Goal: Task Accomplishment & Management: Use online tool/utility

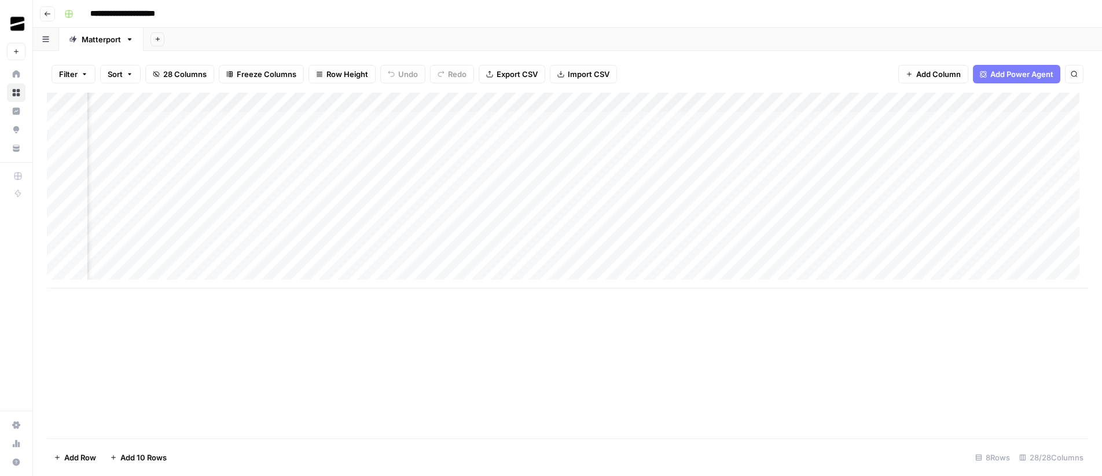
scroll to position [0, 1149]
click at [547, 104] on div "Add Column" at bounding box center [567, 191] width 1041 height 196
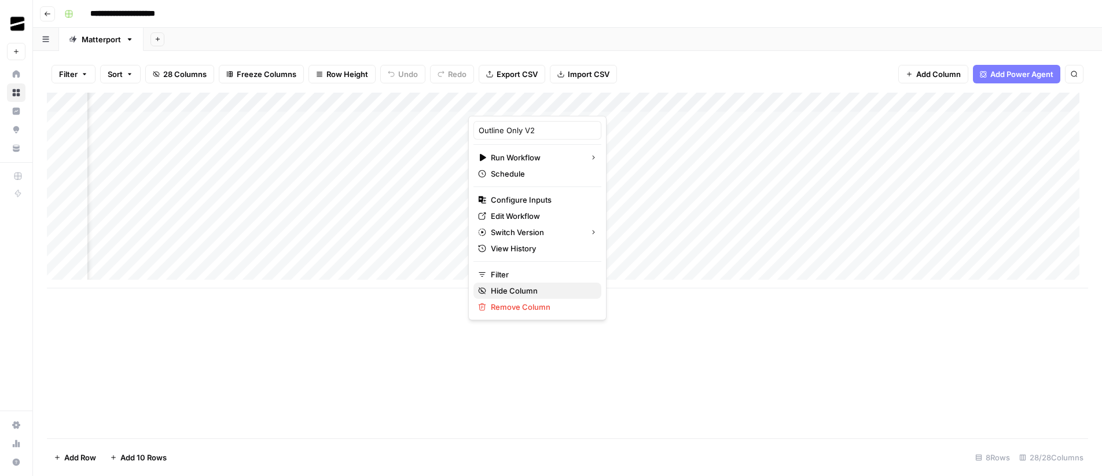
click at [529, 289] on span "Hide Column" at bounding box center [541, 291] width 101 height 12
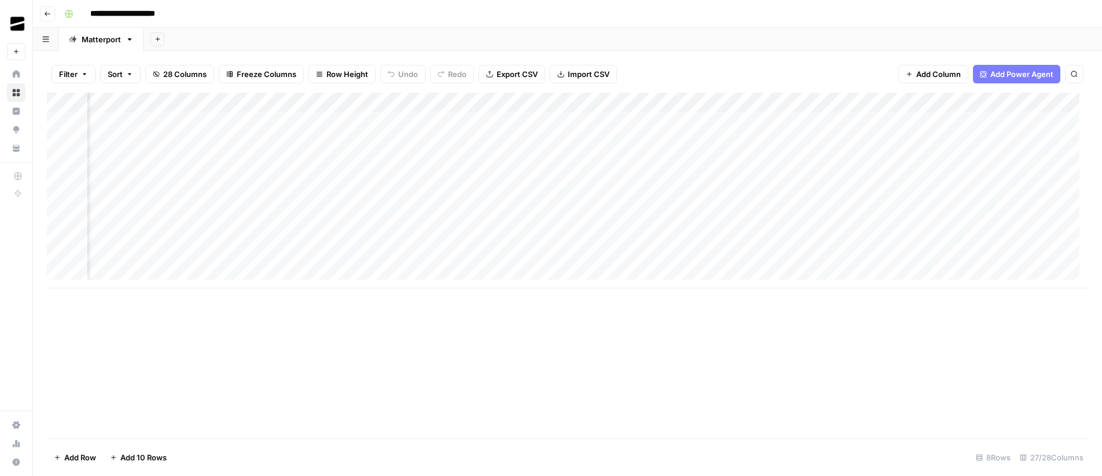
click at [562, 100] on div "Add Column" at bounding box center [567, 191] width 1041 height 196
click at [524, 198] on span "Hide Column" at bounding box center [541, 200] width 101 height 12
click at [621, 373] on div "Add Column" at bounding box center [567, 265] width 1041 height 345
click at [68, 103] on div "Add Column" at bounding box center [567, 191] width 1041 height 196
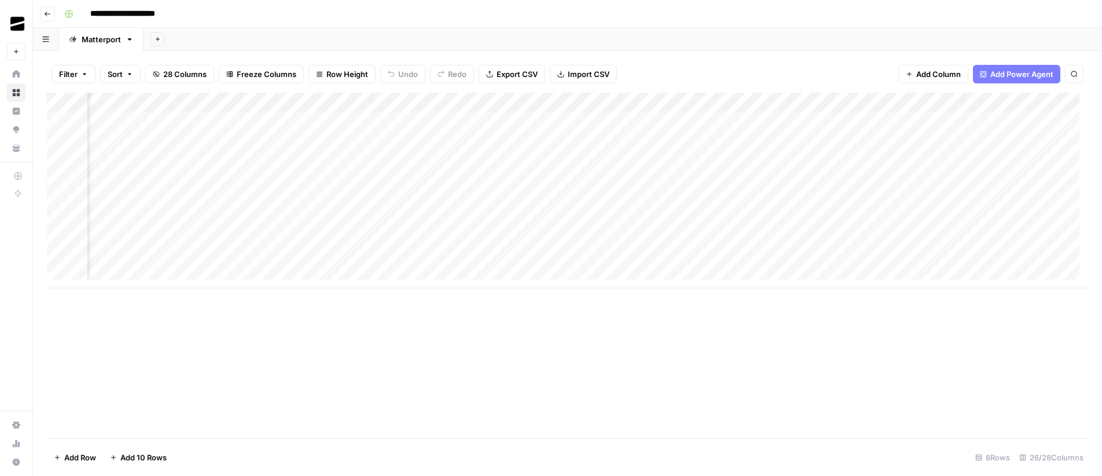
click at [68, 103] on div "Add Column" at bounding box center [567, 191] width 1041 height 196
click at [84, 76] on icon "button" at bounding box center [84, 74] width 7 height 7
click at [290, 129] on span "Add Filter" at bounding box center [287, 131] width 32 height 10
click at [156, 136] on input "text" at bounding box center [136, 135] width 127 height 12
click at [327, 187] on div "Save Clear All" at bounding box center [313, 187] width 512 height 25
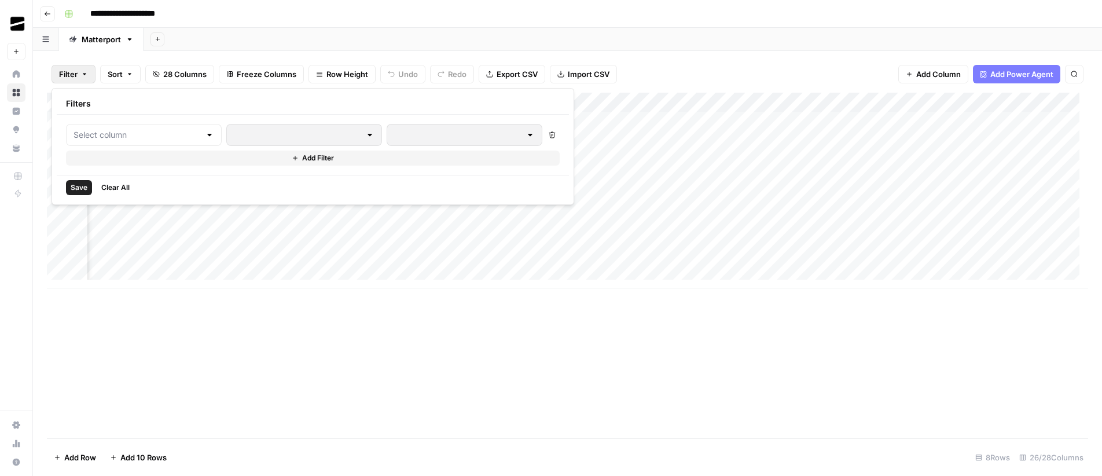
click at [549, 136] on icon "button" at bounding box center [552, 135] width 6 height 6
click at [119, 188] on span "Clear All" at bounding box center [115, 187] width 28 height 10
click at [637, 391] on div "Add Column" at bounding box center [567, 265] width 1041 height 345
click at [119, 69] on span "Sort" at bounding box center [115, 74] width 15 height 12
click at [260, 138] on button "Add Sort" at bounding box center [239, 135] width 249 height 15
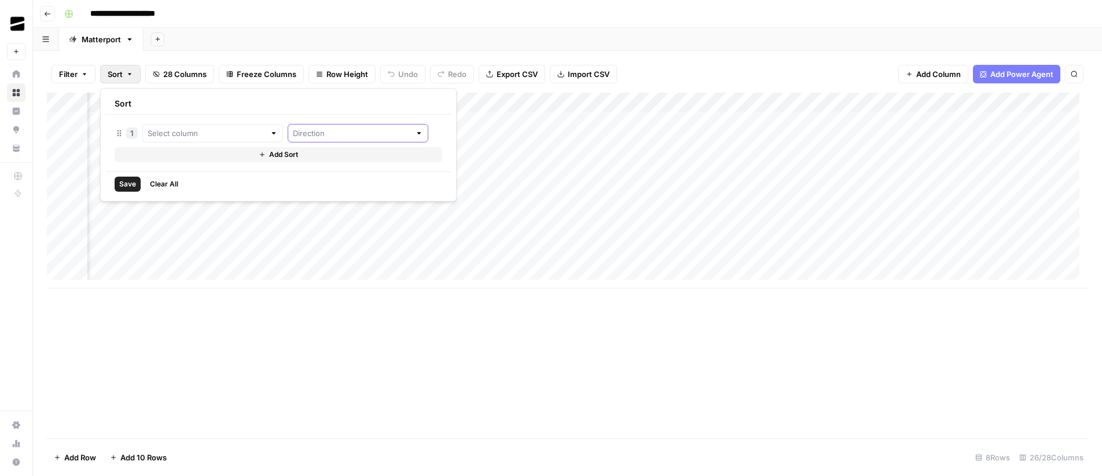
click at [296, 130] on input "text" at bounding box center [351, 133] width 117 height 12
click at [176, 184] on span "Clear All" at bounding box center [164, 184] width 28 height 10
click at [466, 367] on div "Add Column" at bounding box center [567, 265] width 1041 height 345
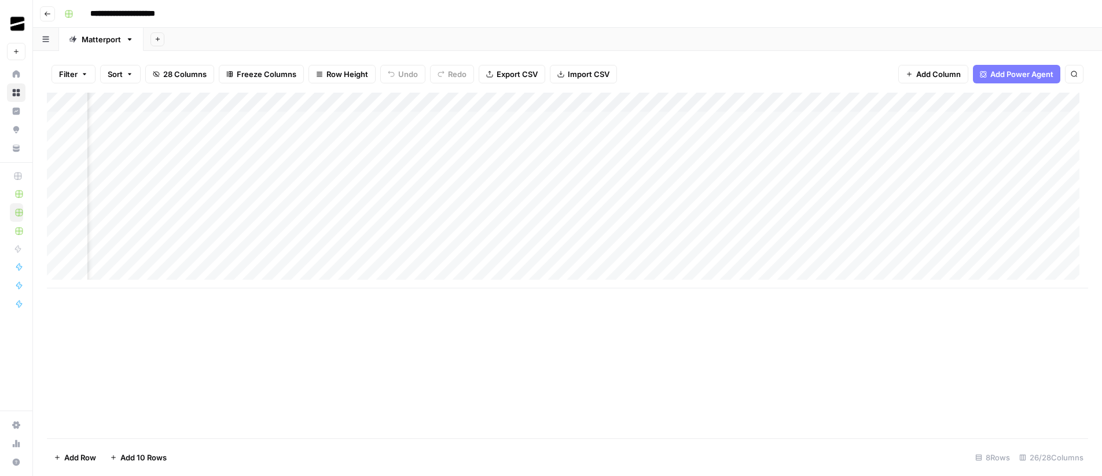
click at [129, 39] on icon "button" at bounding box center [130, 39] width 4 height 2
click at [333, 33] on div "Add Sheet" at bounding box center [622, 39] width 958 height 23
click at [114, 270] on div "Add Column" at bounding box center [567, 191] width 1041 height 196
click at [142, 287] on div "Add Column" at bounding box center [567, 200] width 1041 height 215
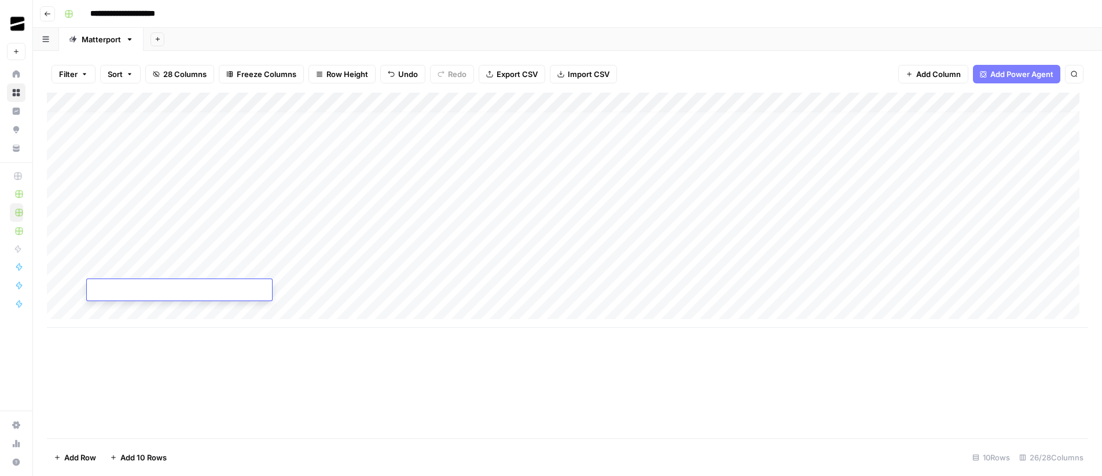
click at [371, 370] on div "Add Column" at bounding box center [567, 265] width 1041 height 345
click at [58, 210] on div "Add Column" at bounding box center [567, 210] width 1041 height 235
drag, startPoint x: 58, startPoint y: 190, endPoint x: 61, endPoint y: 179, distance: 11.5
click at [58, 190] on div "Add Column" at bounding box center [567, 210] width 1041 height 235
click at [60, 173] on div "Add Column" at bounding box center [567, 210] width 1041 height 235
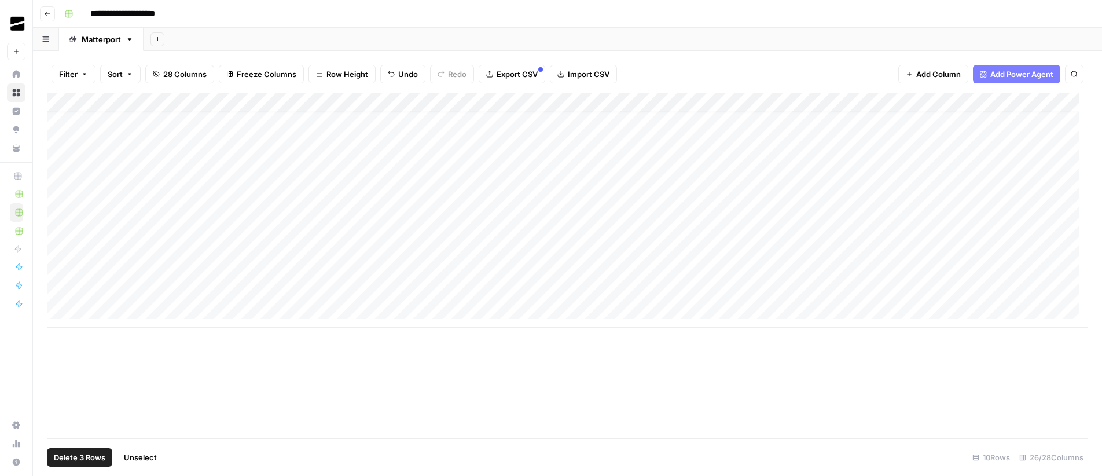
click at [61, 149] on div "Add Column" at bounding box center [567, 210] width 1041 height 235
click at [61, 130] on div "Add Column" at bounding box center [567, 210] width 1041 height 235
click at [62, 122] on div "Add Column" at bounding box center [567, 210] width 1041 height 235
click at [86, 457] on span "Delete 6 Rows" at bounding box center [79, 457] width 51 height 12
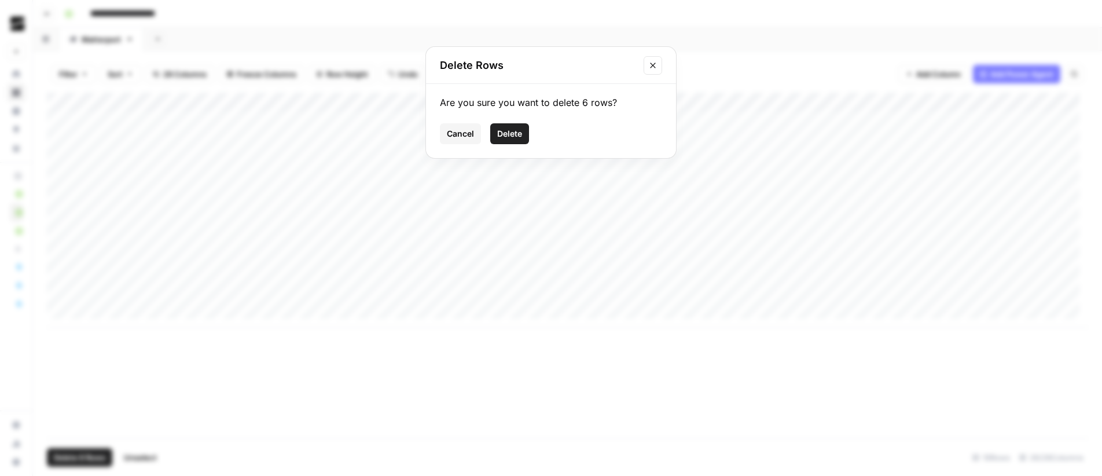
click at [497, 135] on span "Delete" at bounding box center [509, 134] width 25 height 12
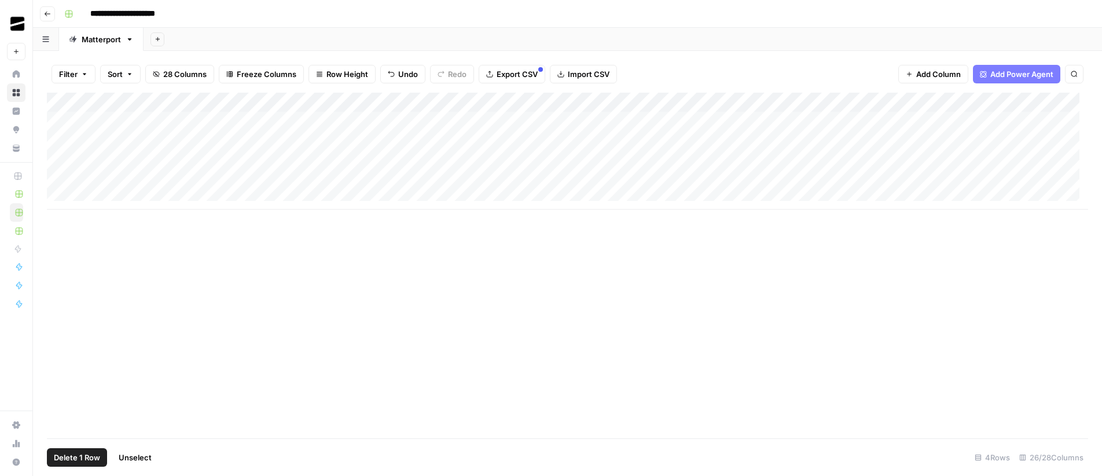
click at [61, 122] on div "Add Column" at bounding box center [567, 151] width 1041 height 117
click at [80, 455] on span "Delete 1 Row" at bounding box center [77, 457] width 46 height 12
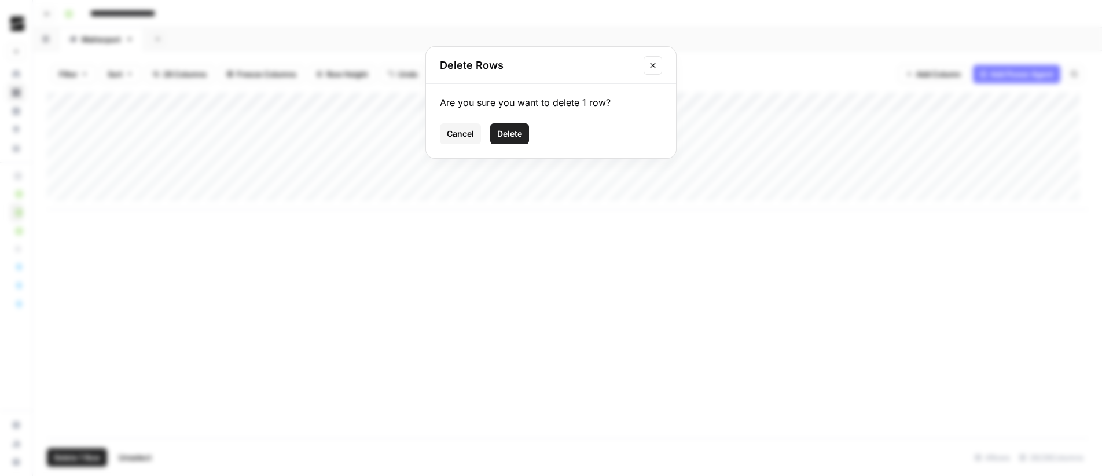
click at [509, 133] on span "Delete" at bounding box center [509, 134] width 25 height 12
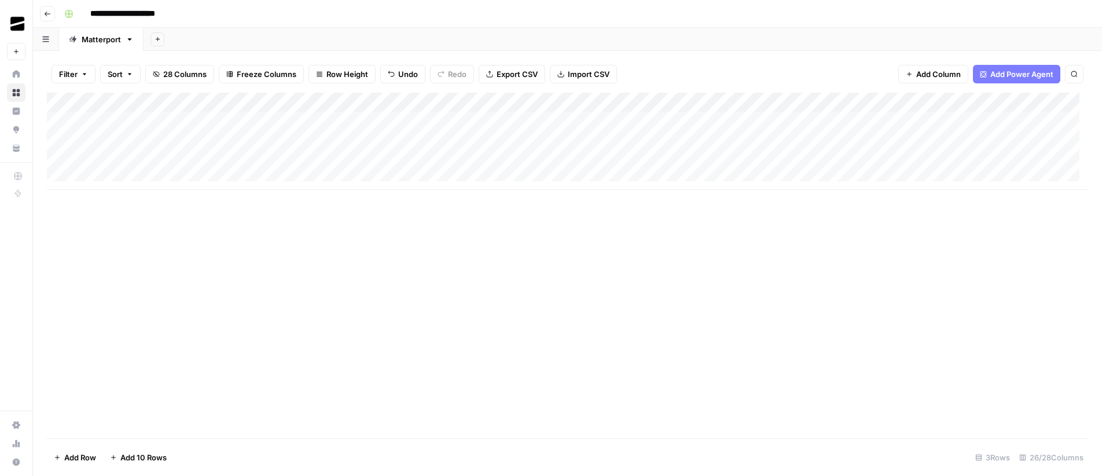
click at [140, 174] on div "Add Column" at bounding box center [567, 141] width 1041 height 97
click at [139, 196] on div "Add Column" at bounding box center [567, 151] width 1041 height 117
click at [480, 294] on div "Add Column" at bounding box center [567, 265] width 1041 height 345
